Goal: Find specific page/section: Find specific page/section

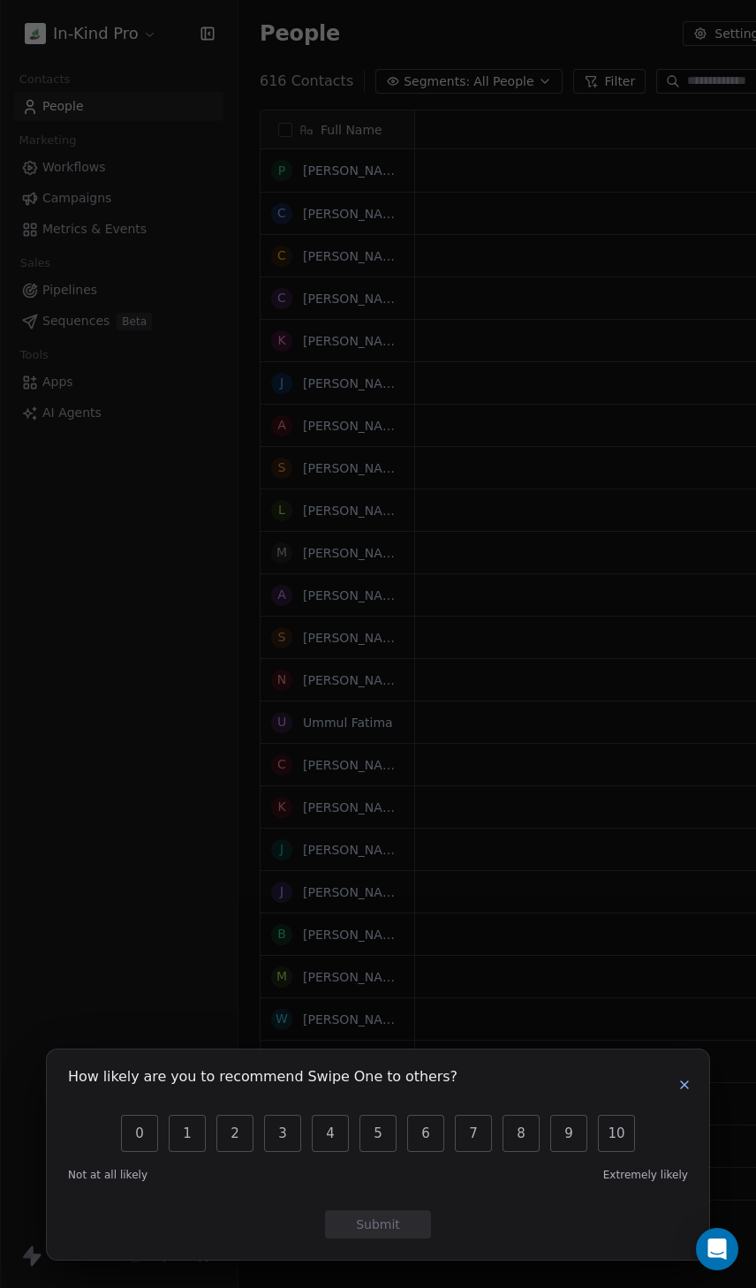
scroll to position [1120, 701]
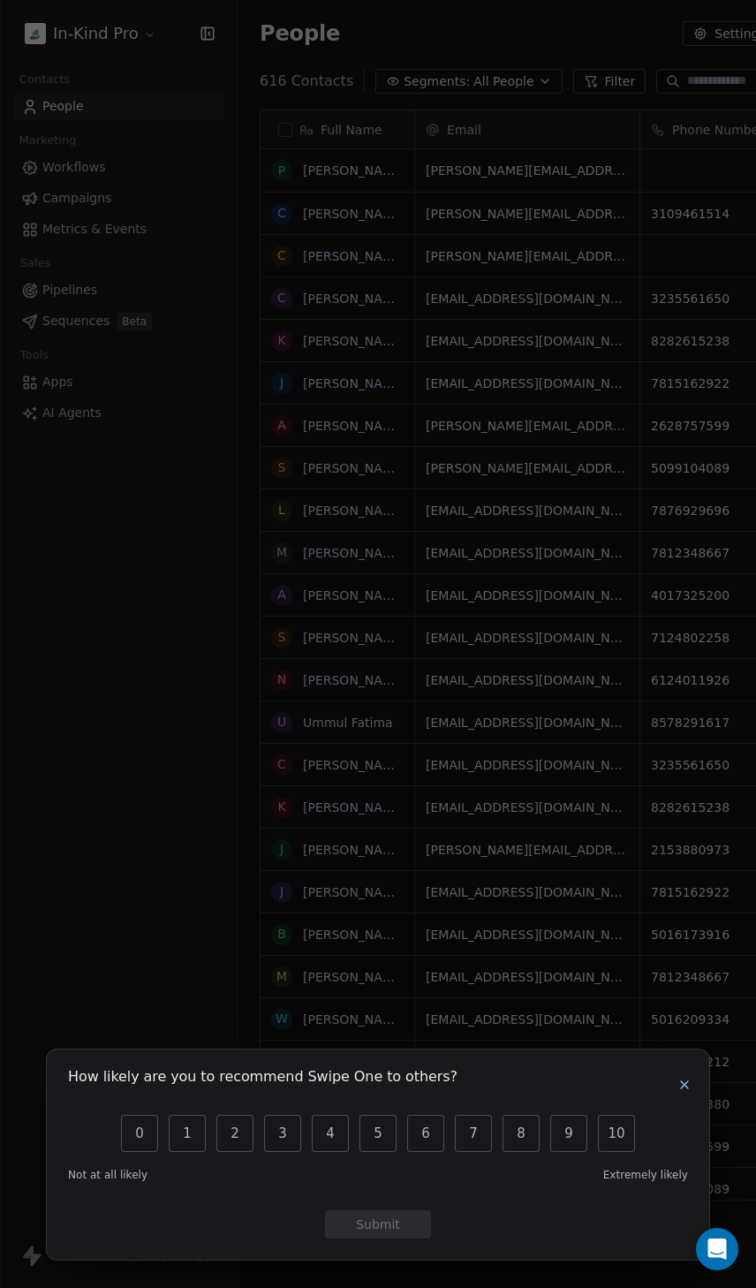
click at [690, 81] on div "How likely are you to recommend Swipe One to others? 0 1 2 3 4 5 6 7 8 9 10 Not…" at bounding box center [378, 644] width 756 height 1288
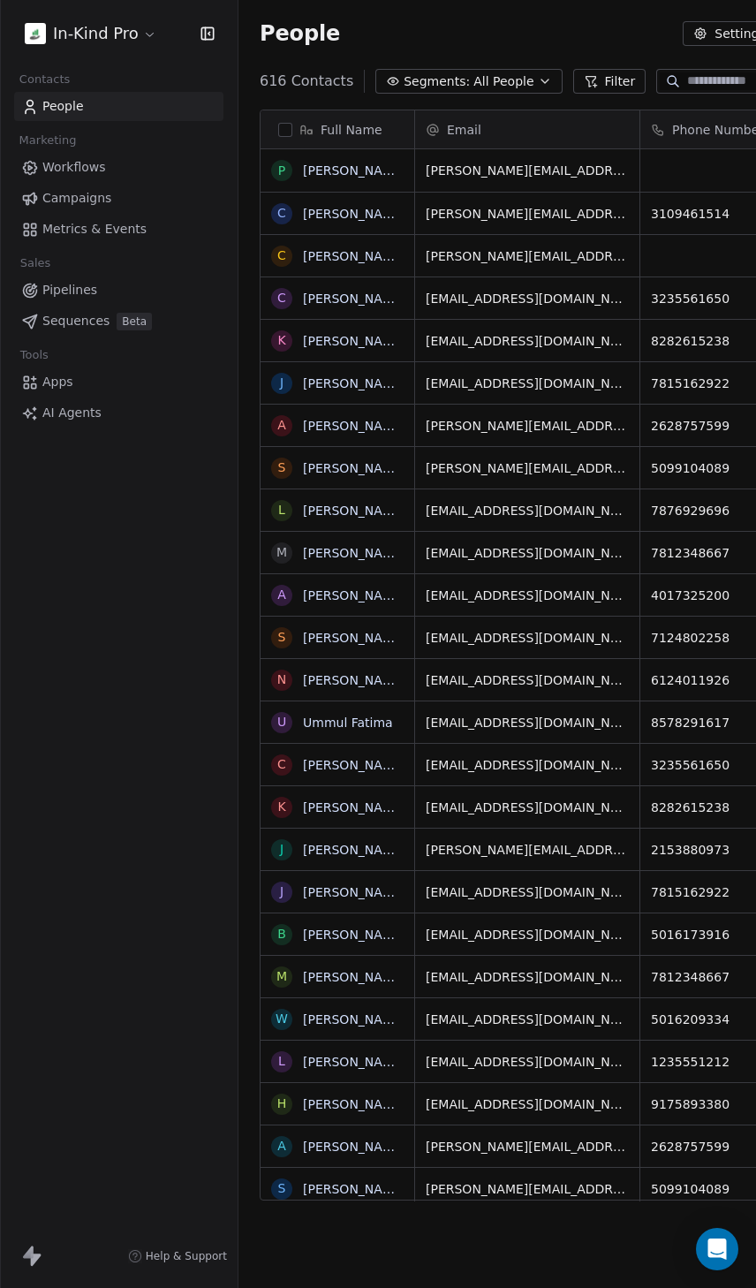
click at [693, 81] on input at bounding box center [749, 81] width 124 height 18
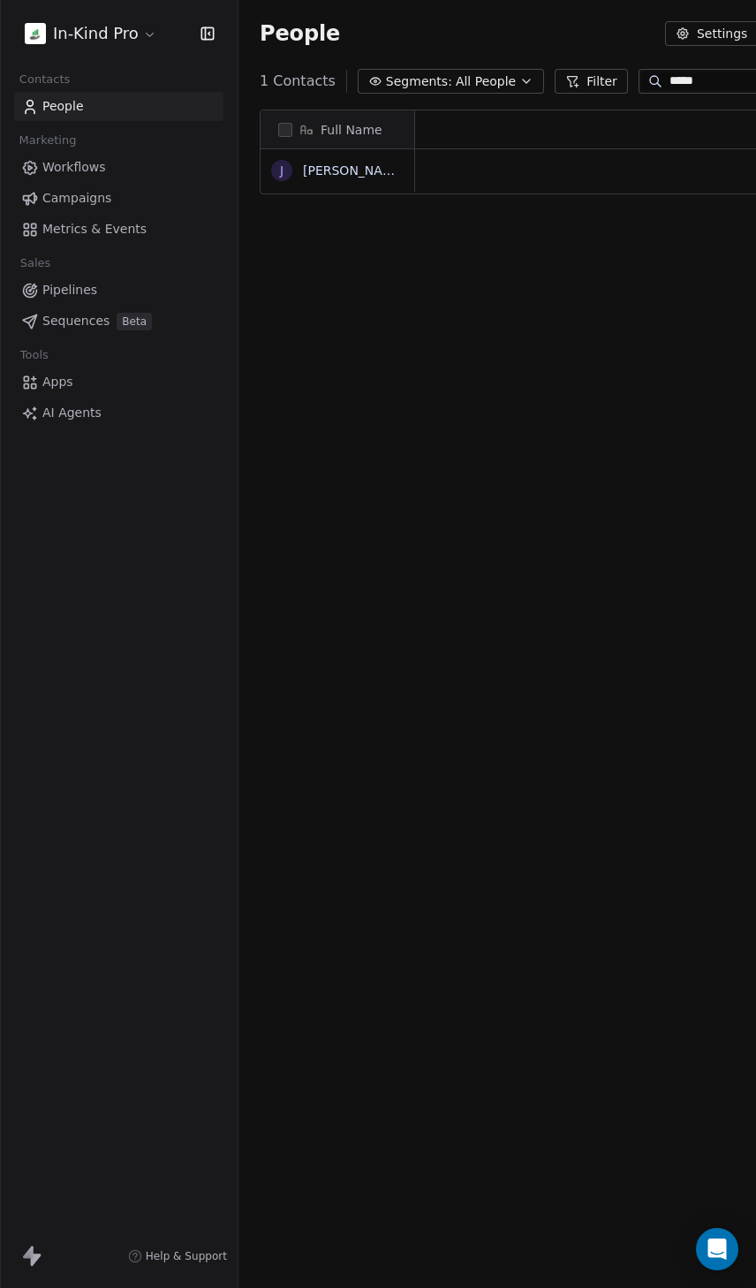
scroll to position [14, 14]
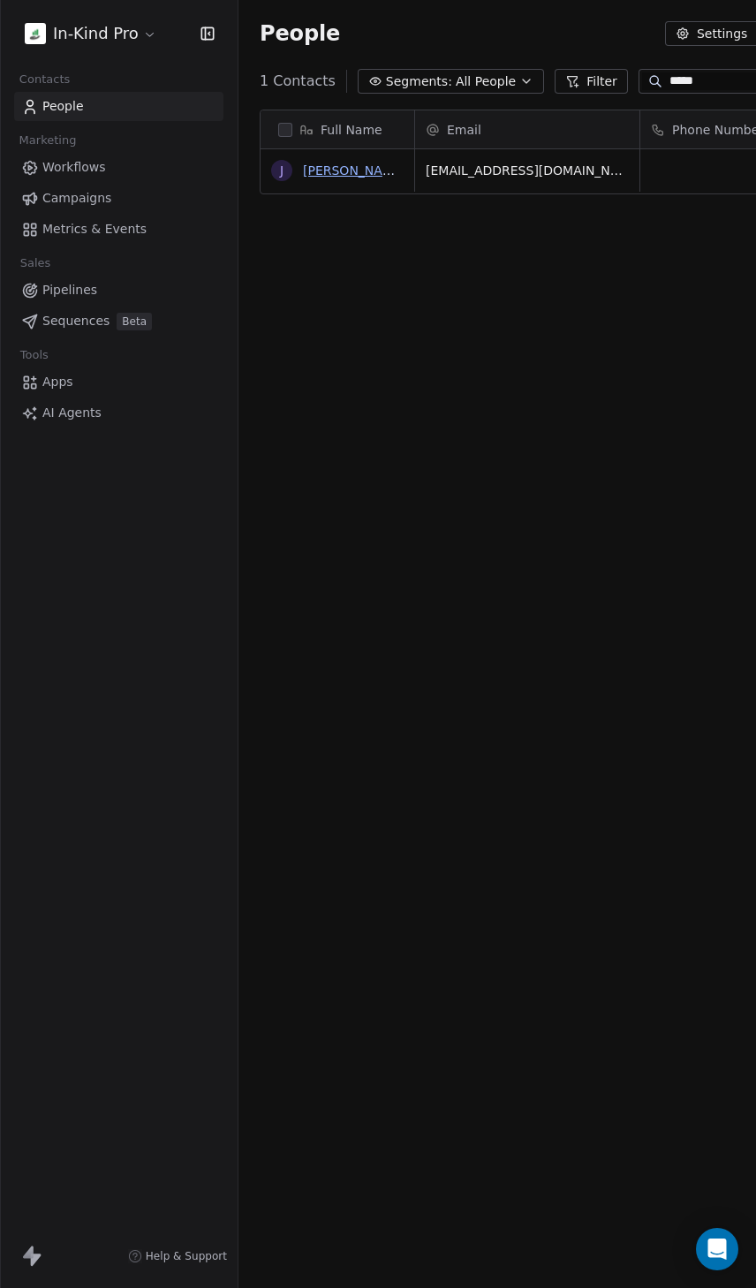
type input "*****"
click at [349, 168] on link "[PERSON_NAME]" at bounding box center [354, 170] width 102 height 14
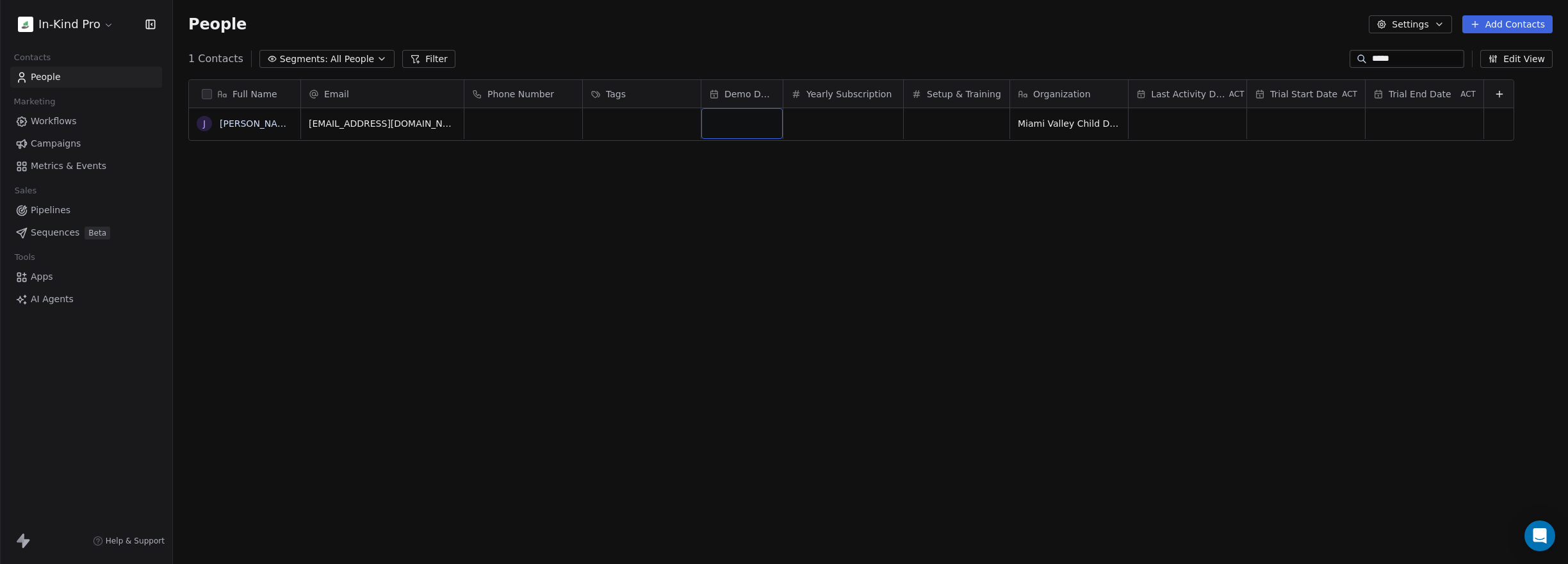
click at [547, 112] on div "grid" at bounding box center [742, 123] width 81 height 30
click at [547, 121] on div "grid" at bounding box center [742, 123] width 81 height 30
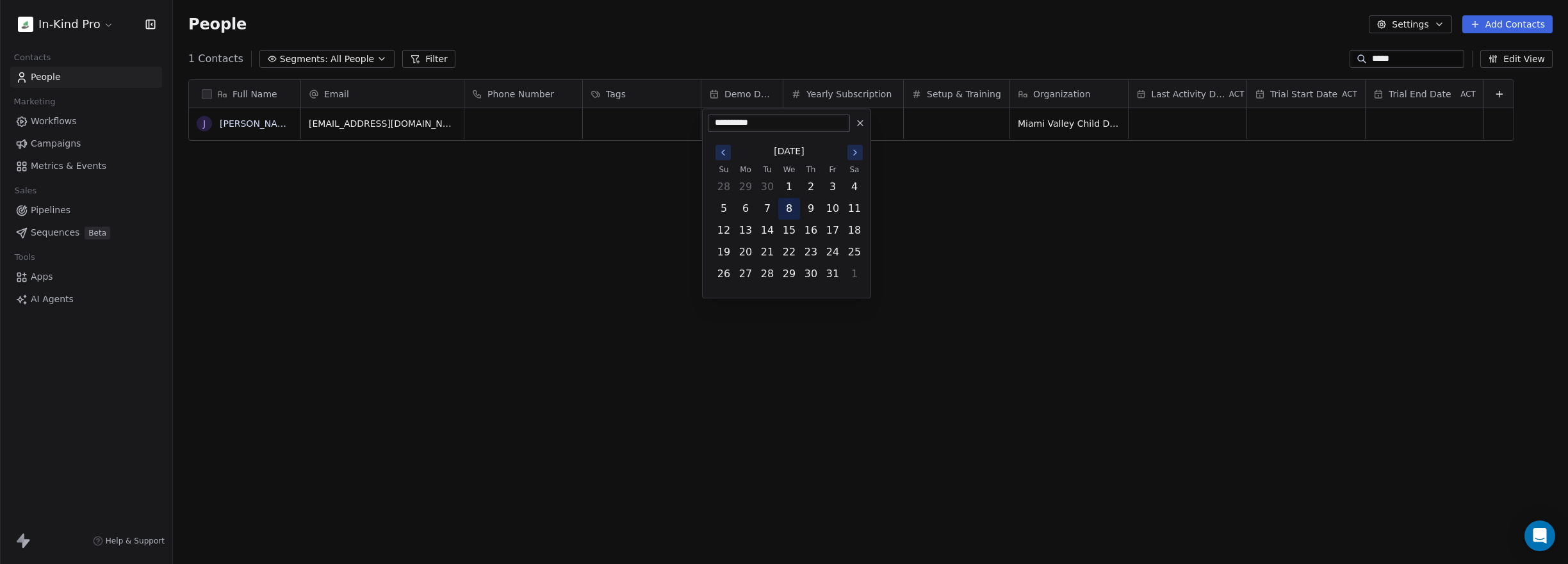
click at [547, 210] on button "8" at bounding box center [789, 209] width 20 height 20
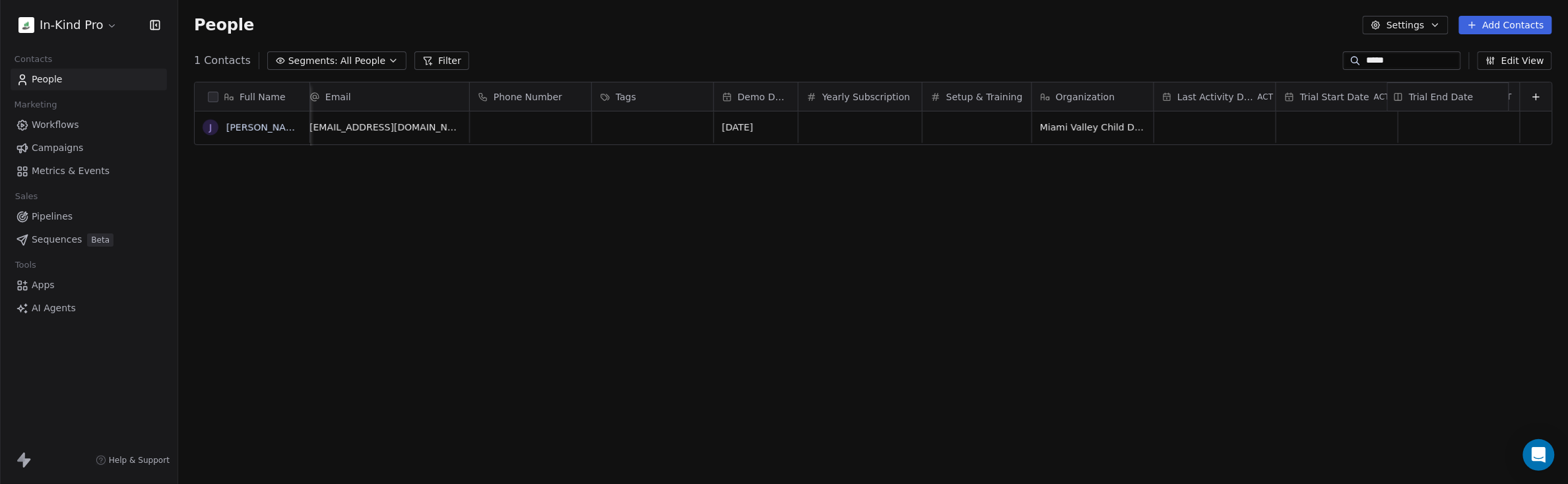
drag, startPoint x: 1470, startPoint y: 100, endPoint x: 1448, endPoint y: 105, distance: 22.6
click at [564, 105] on div "Full Name [PERSON_NAME] Range Email Phone Number Tags Demo Date Yearly Subscrip…" at bounding box center [873, 114] width 1357 height 63
click at [313, 111] on div "Full Name [PERSON_NAME]" at bounding box center [255, 279] width 120 height 394
drag, startPoint x: 469, startPoint y: 98, endPoint x: 480, endPoint y: 102, distance: 11.7
click at [480, 102] on div "Email Phone Number Tags Demo Date Yearly Subscription Setup & Training Organiza…" at bounding box center [940, 96] width 1251 height 29
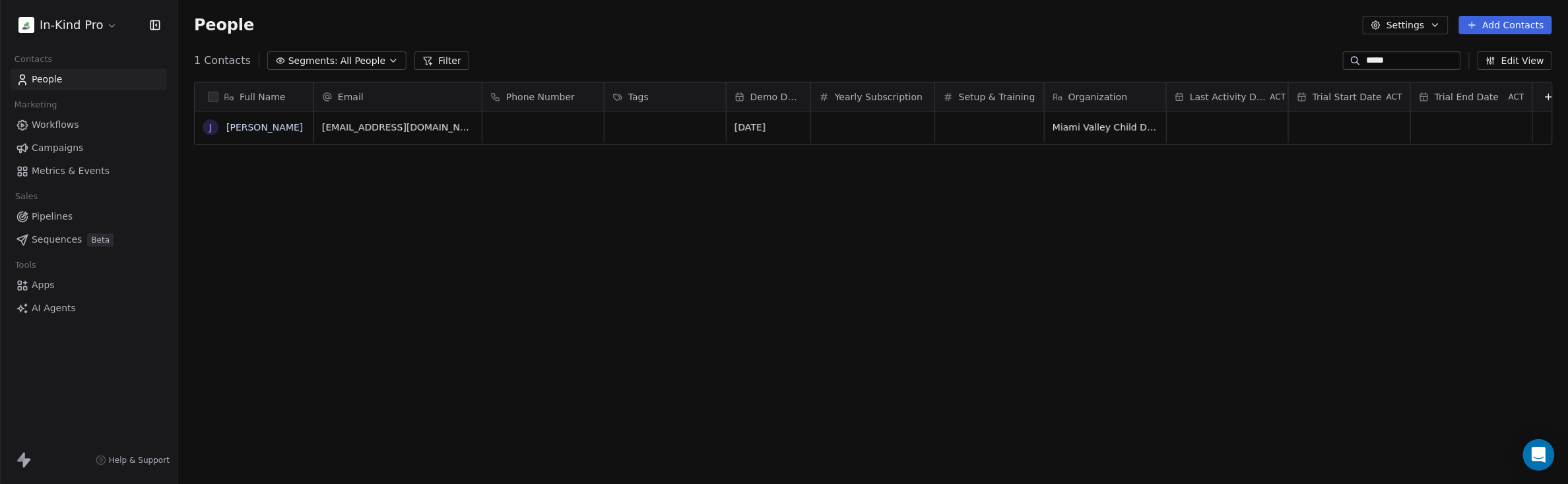
click at [479, 101] on div "Email" at bounding box center [398, 96] width 167 height 28
click at [483, 101] on html "In-Kind Pro Contacts People Marketing Workflows Campaigns Metrics & Events Sale…" at bounding box center [784, 242] width 1568 height 484
click at [501, 43] on div "People Settings Add Contacts" at bounding box center [873, 25] width 1389 height 50
drag, startPoint x: 480, startPoint y: 102, endPoint x: 439, endPoint y: 106, distance: 41.2
click at [439, 106] on div at bounding box center [441, 96] width 3 height 28
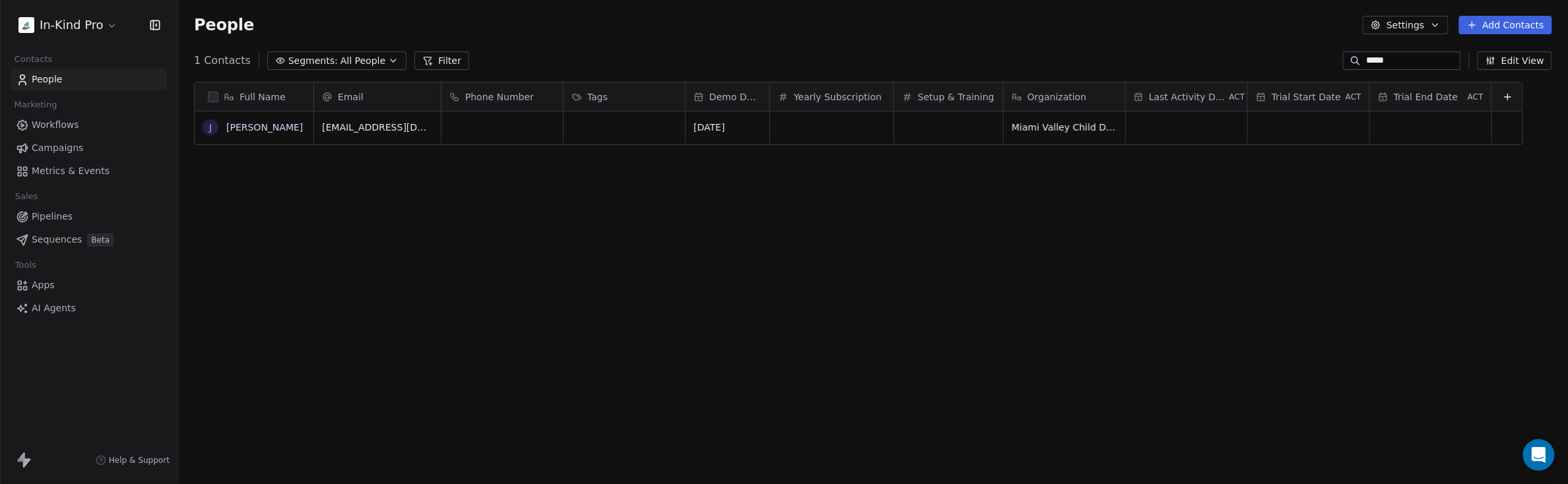
click at [564, 99] on icon at bounding box center [1508, 97] width 10 height 10
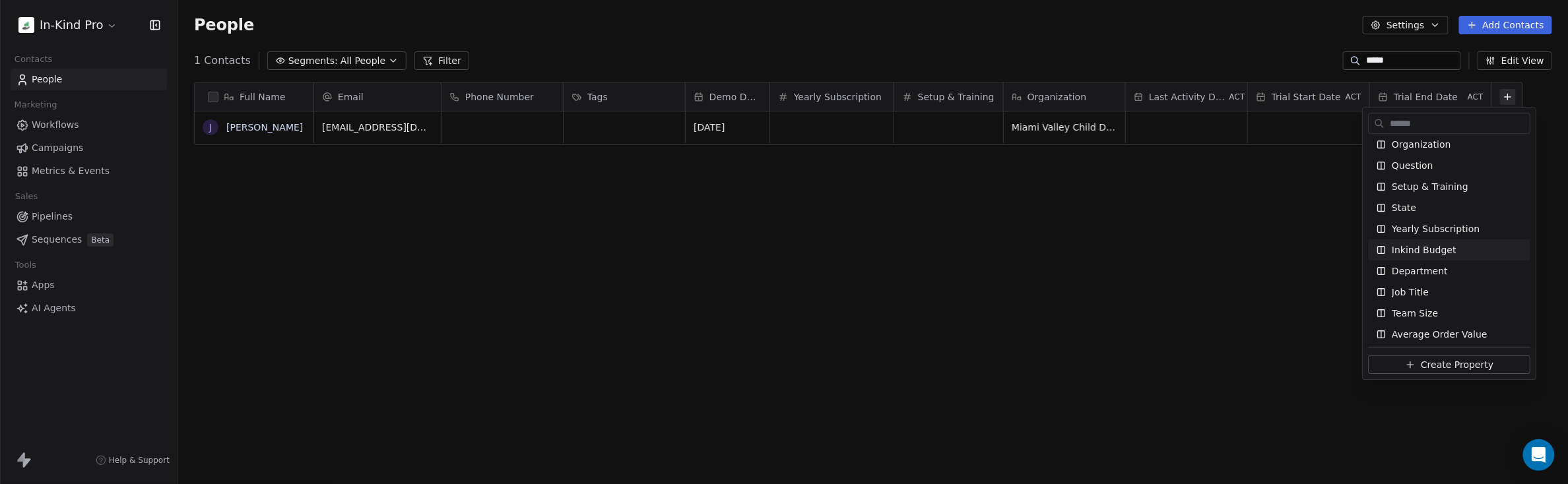
scroll to position [807, 0]
click at [564, 187] on span "Average Order Value" at bounding box center [1440, 188] width 96 height 13
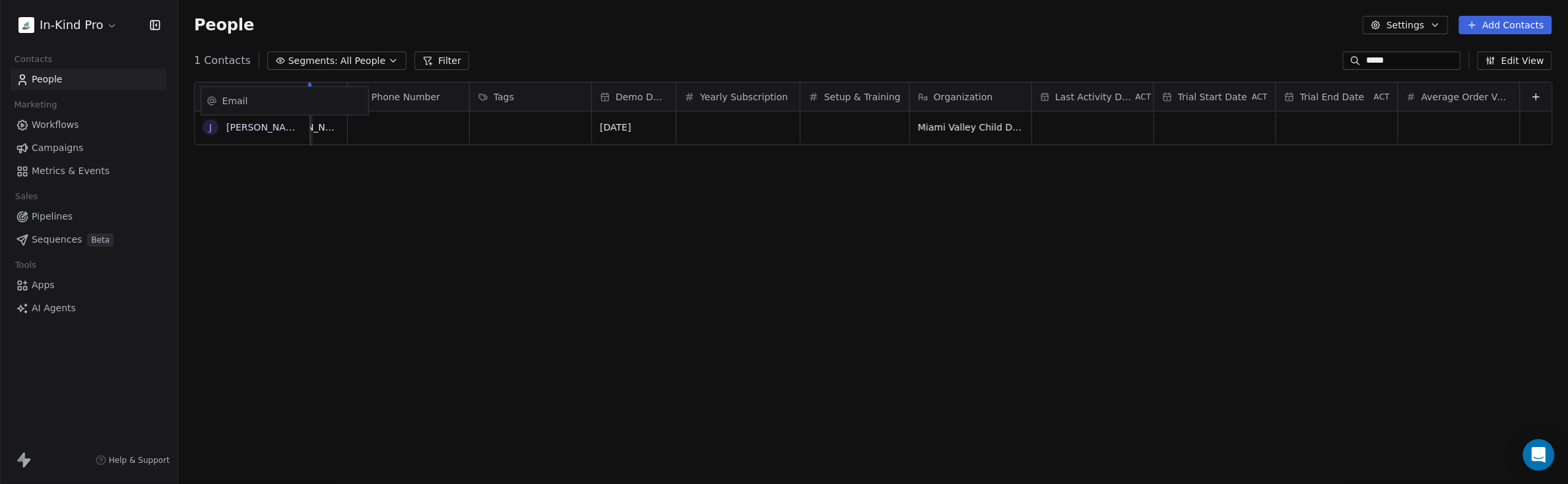
scroll to position [0, 91]
drag, startPoint x: 324, startPoint y: 101, endPoint x: 330, endPoint y: 105, distance: 7.2
click at [330, 105] on div "Full Name [PERSON_NAME] Range Email Phone Number Tags Demo Date Yearly Subscrip…" at bounding box center [873, 114] width 1357 height 63
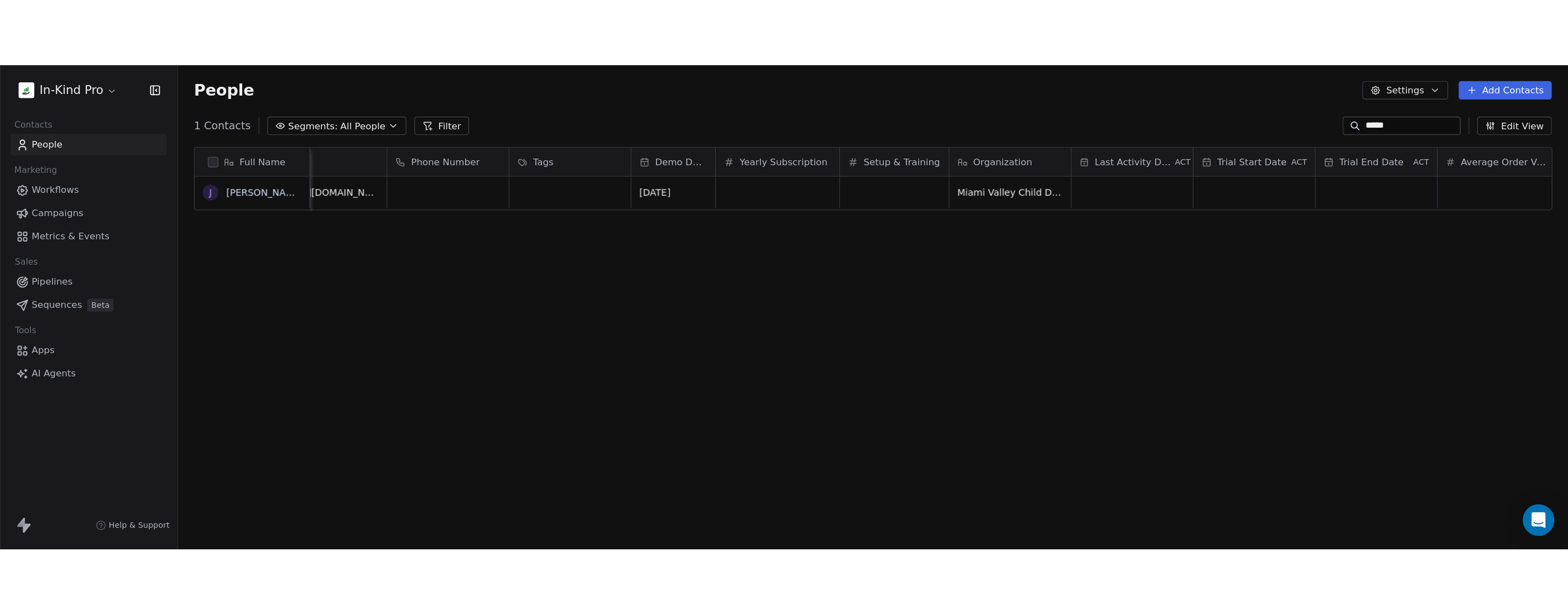
scroll to position [0, 10]
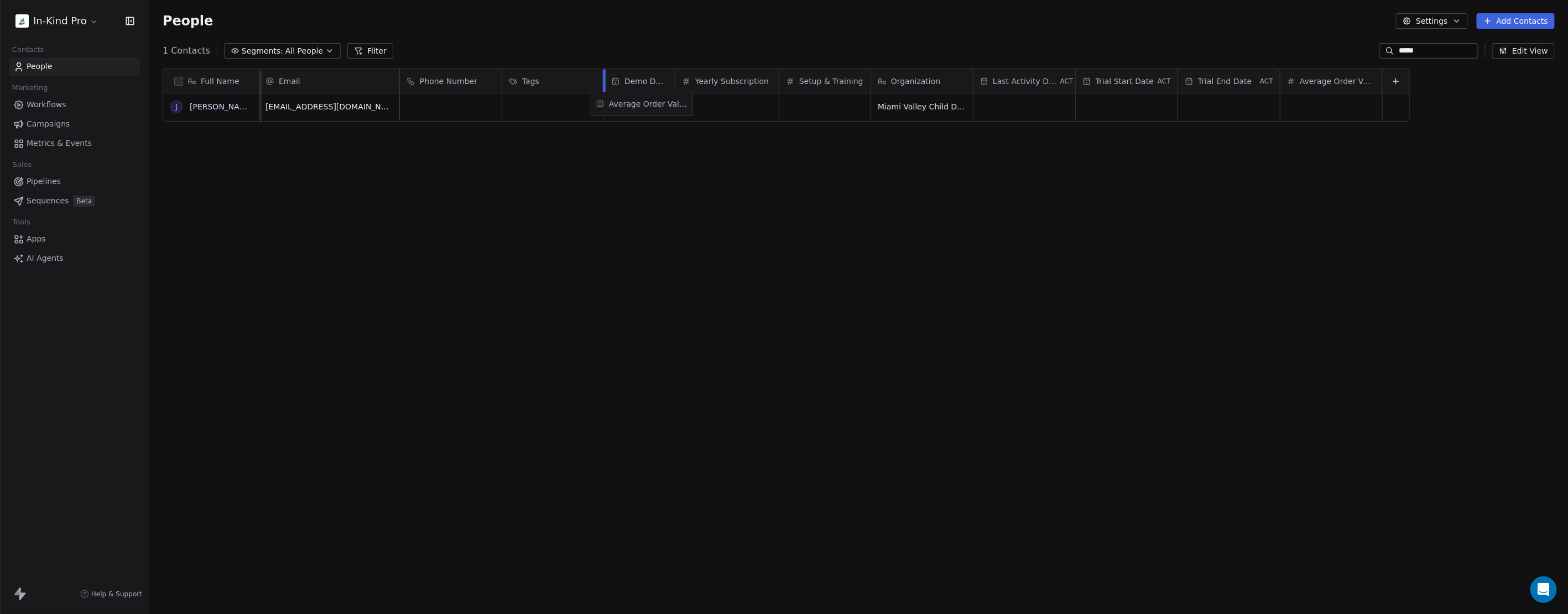
drag, startPoint x: 1324, startPoint y: 81, endPoint x: 643, endPoint y: 103, distance: 681.4
click at [473, 103] on div "Full Name [PERSON_NAME] Range Email Phone Number Tags Demo Date Yearly Subscrip…" at bounding box center [786, 95] width 1246 height 53
